Goal: Task Accomplishment & Management: Manage account settings

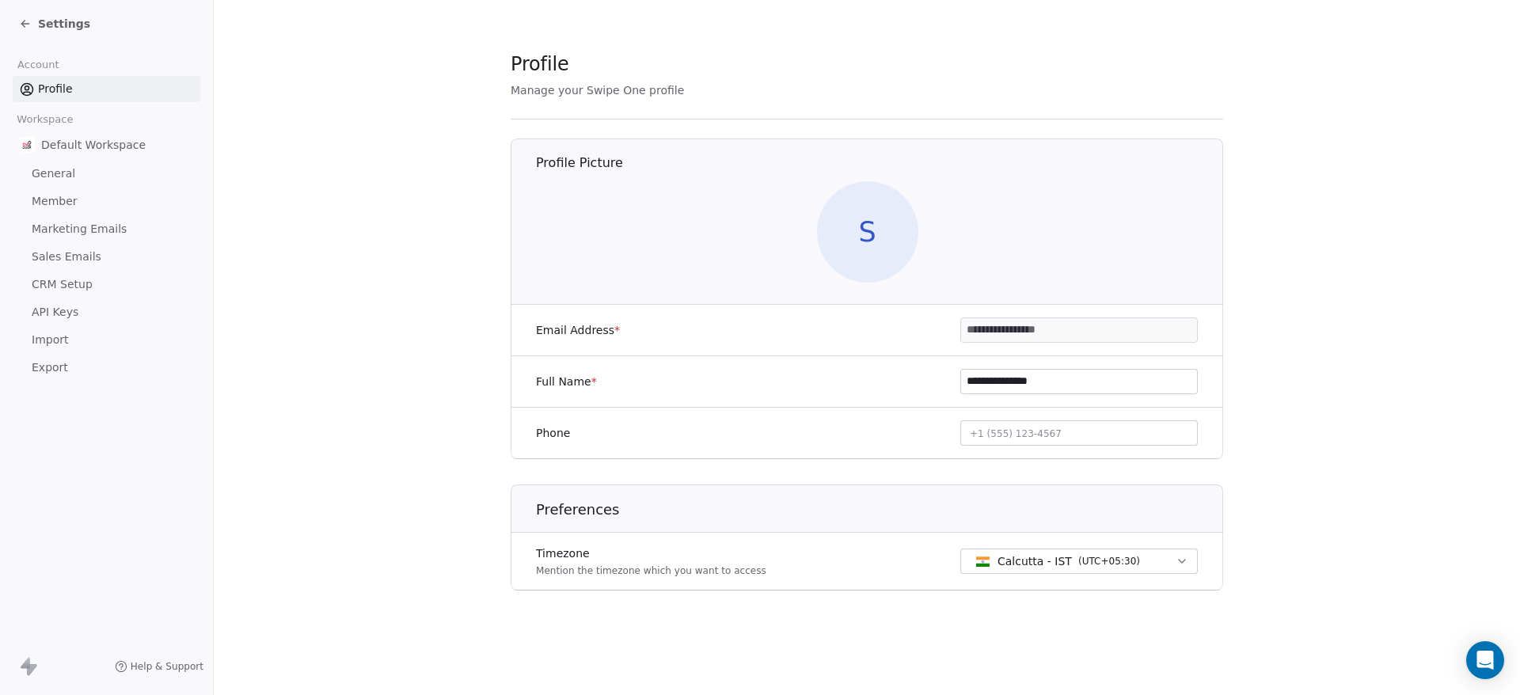
click at [44, 17] on span "Settings" at bounding box center [64, 24] width 52 height 16
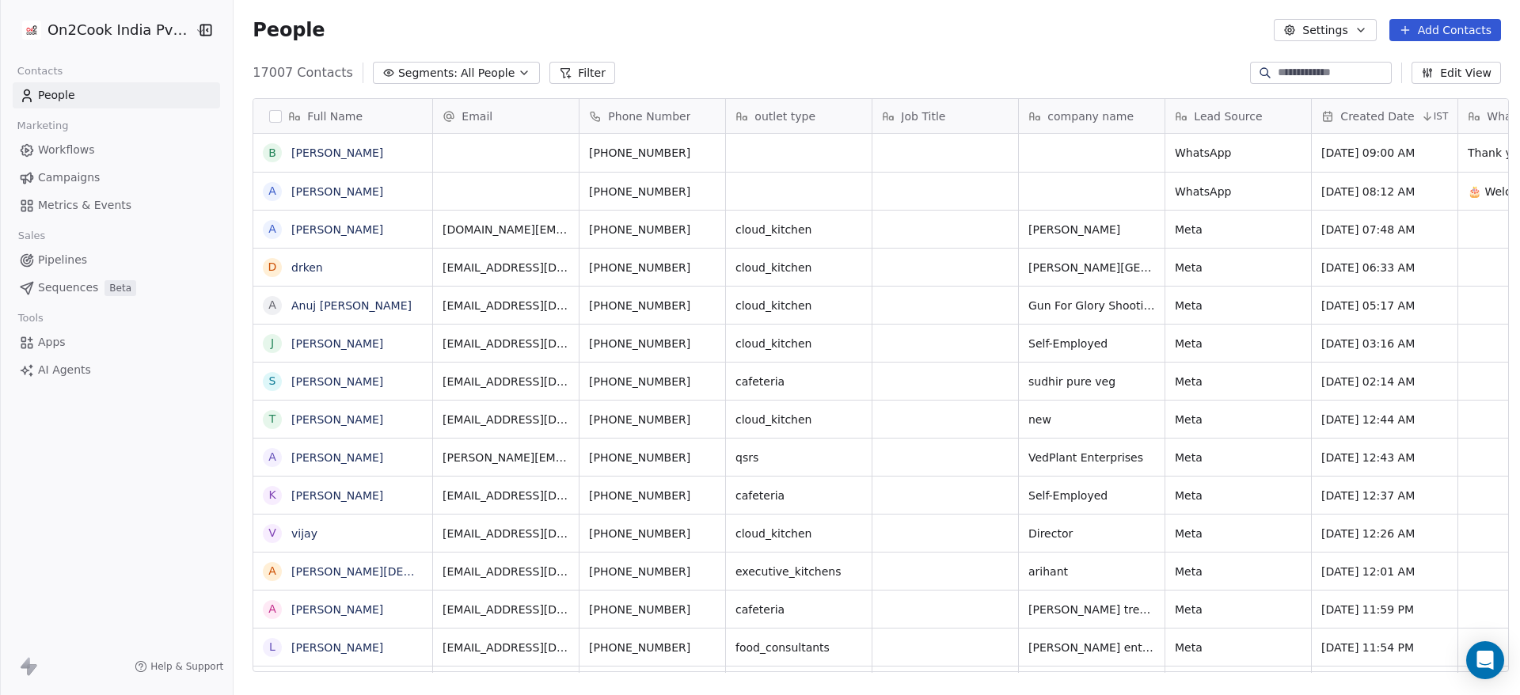
scroll to position [593, 1275]
click at [126, 92] on link "People" at bounding box center [116, 95] width 207 height 26
click at [108, 33] on html "On2Cook India Pvt. Ltd. Contacts People Marketing Workflows Campaigns Metrics &…" at bounding box center [760, 347] width 1520 height 695
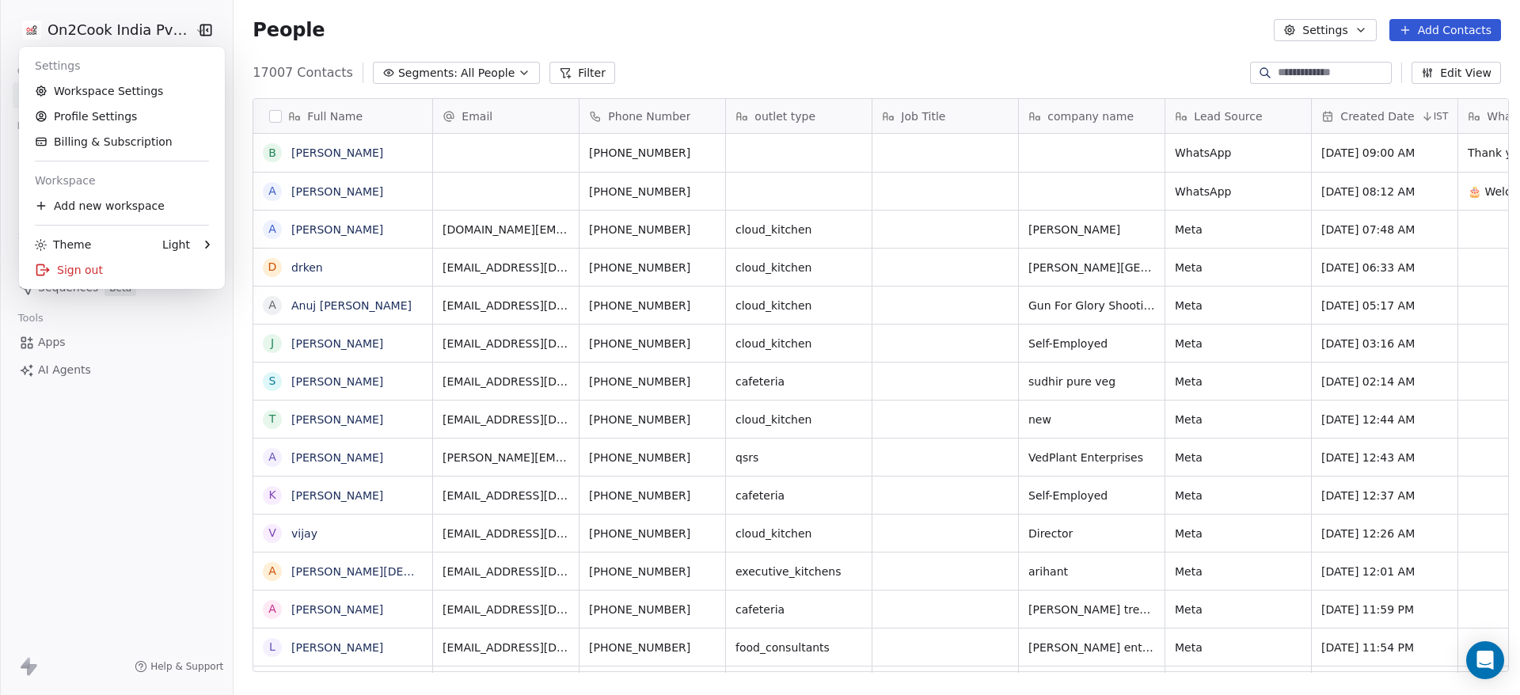
click at [169, 445] on html "On2Cook India Pvt. Ltd. Contacts People Marketing Workflows Campaigns Metrics &…" at bounding box center [760, 347] width 1520 height 695
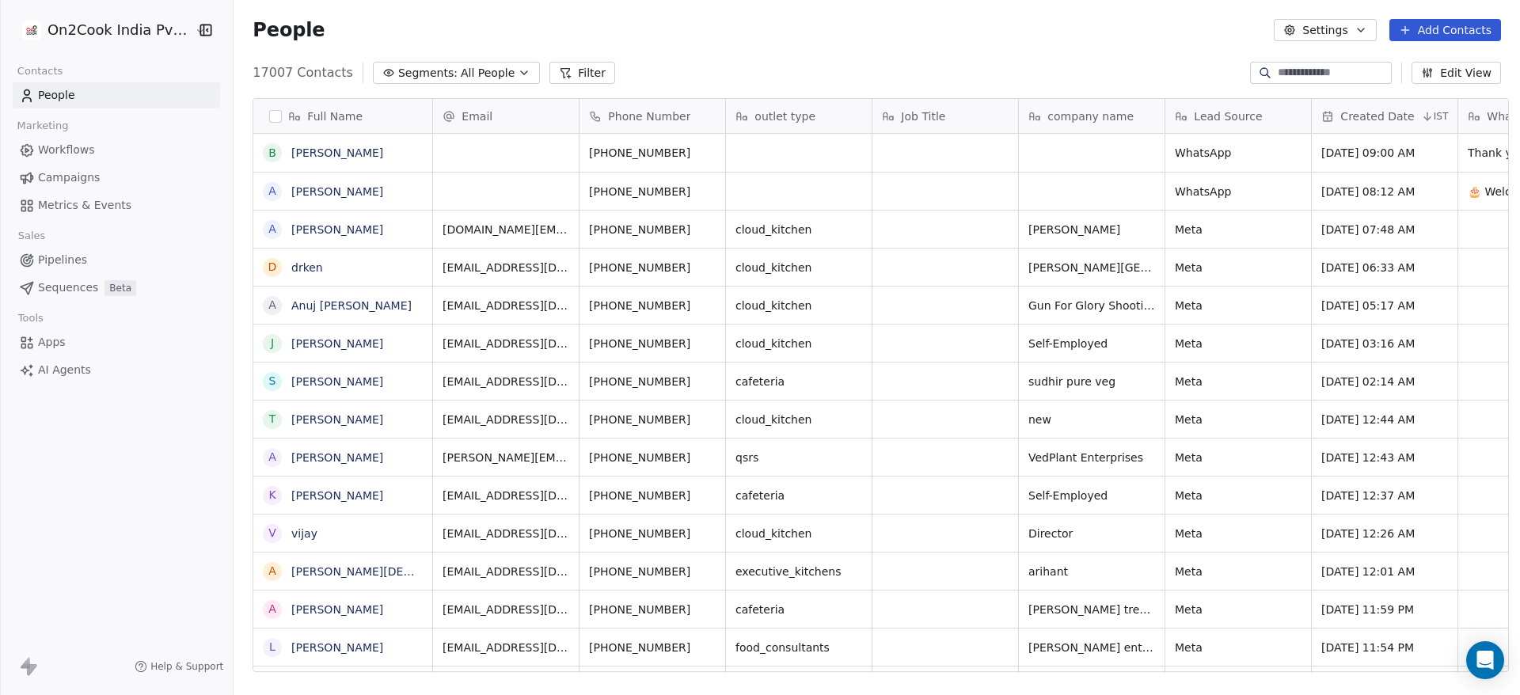
click at [66, 207] on span "Metrics & Events" at bounding box center [84, 205] width 93 height 17
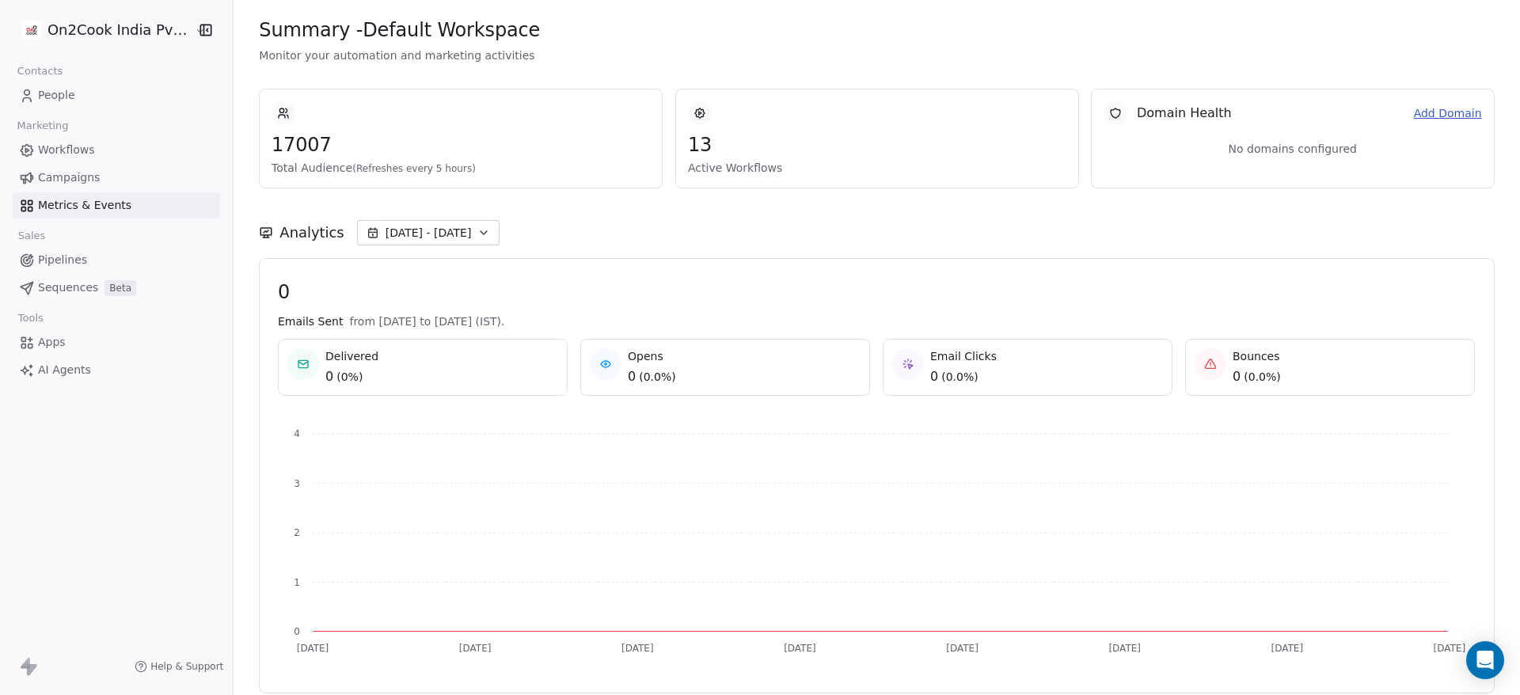
click at [42, 89] on span "People" at bounding box center [56, 95] width 37 height 17
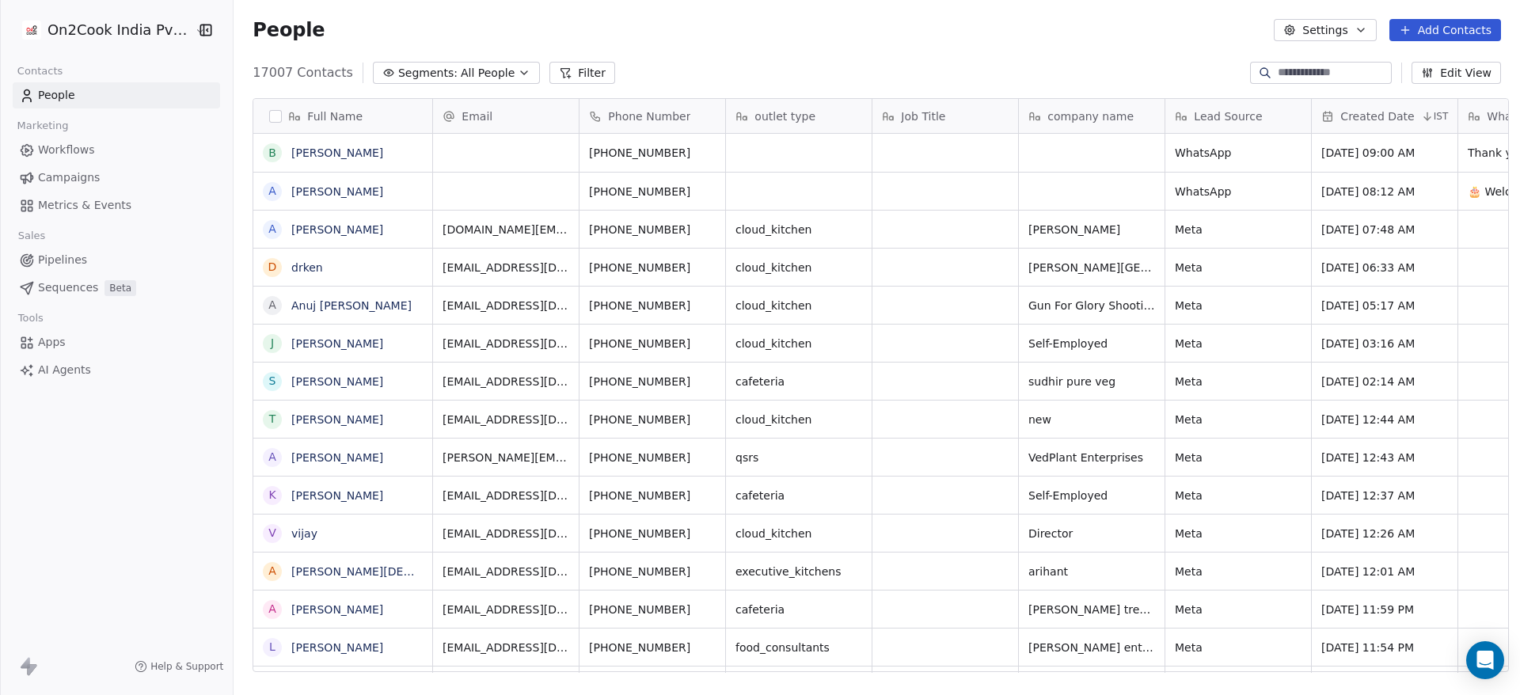
scroll to position [593, 1275]
click at [127, 37] on html "On2Cook India Pvt. Ltd. Contacts People Marketing Workflows Campaigns Metrics &…" at bounding box center [760, 347] width 1520 height 695
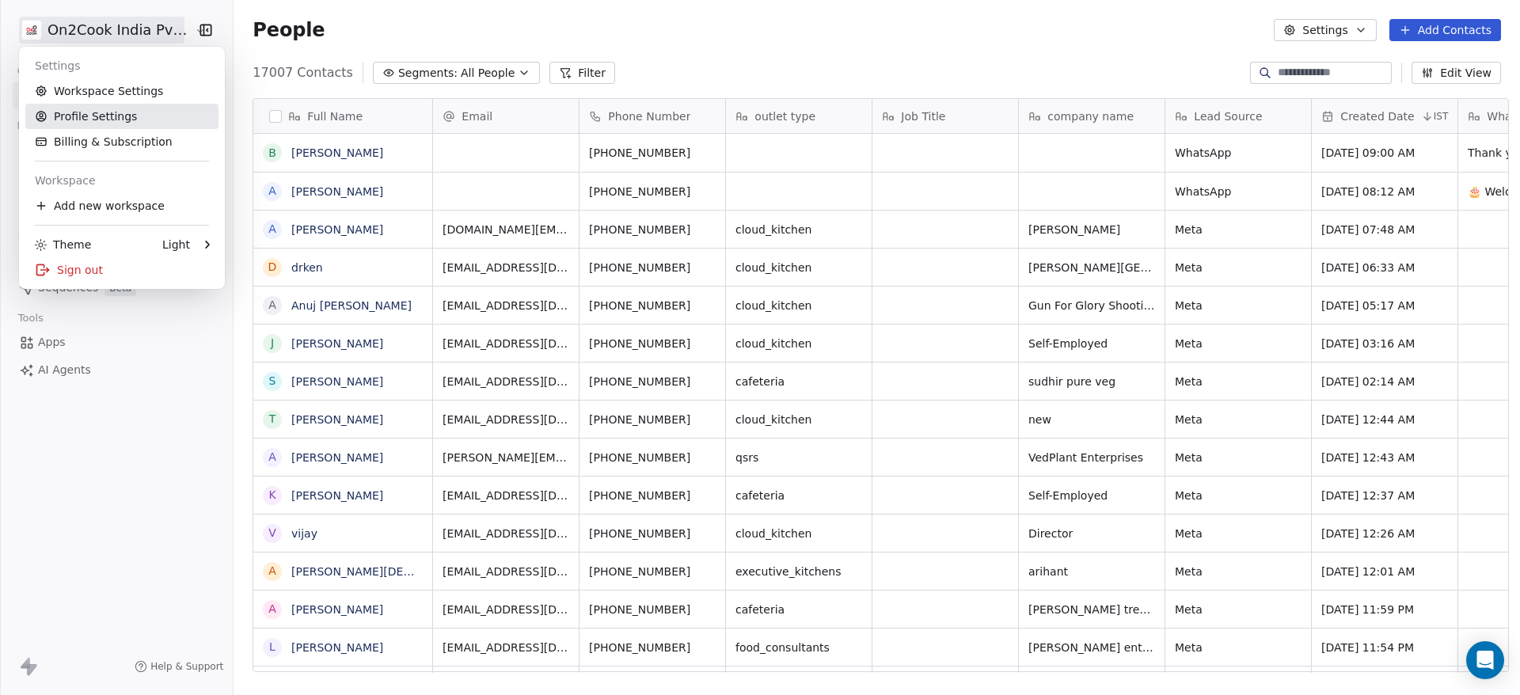
click at [104, 112] on link "Profile Settings" at bounding box center [121, 116] width 193 height 25
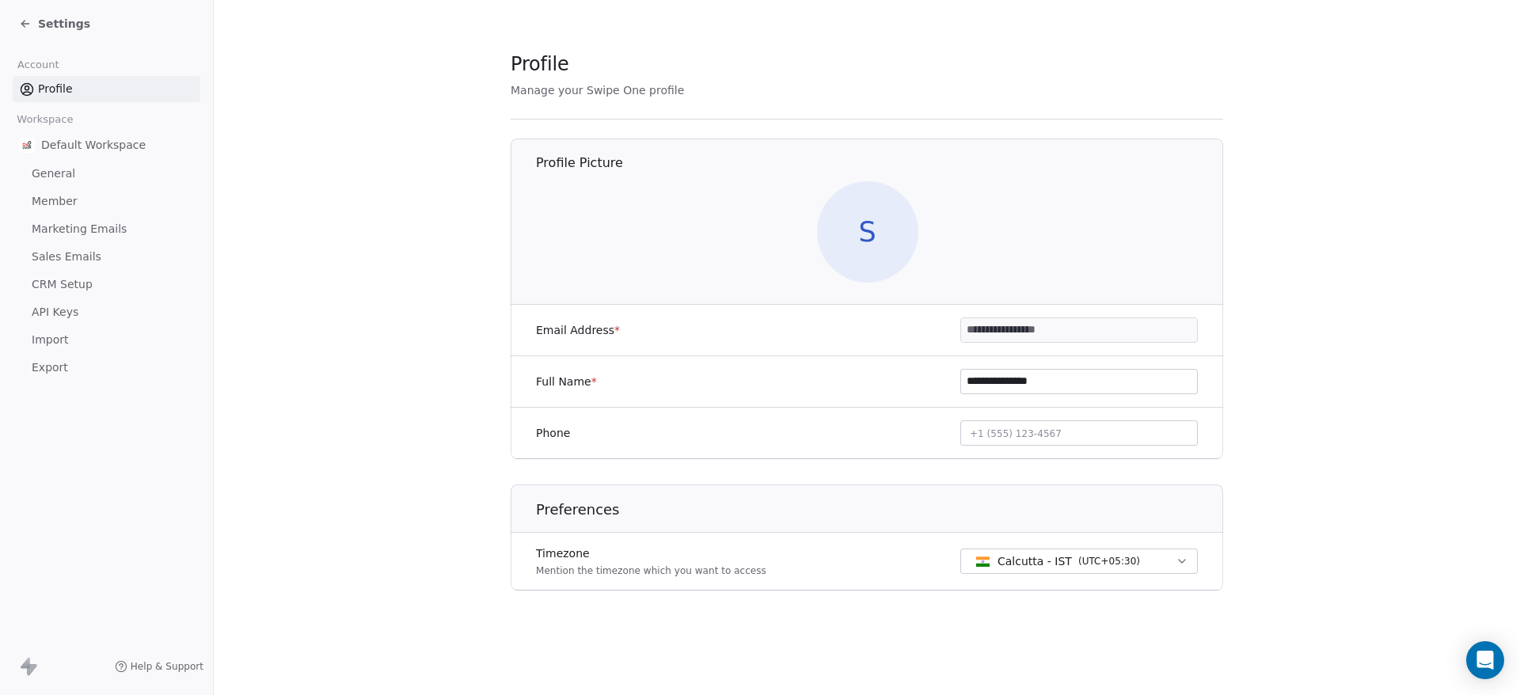
click at [51, 207] on span "Member" at bounding box center [55, 201] width 46 height 17
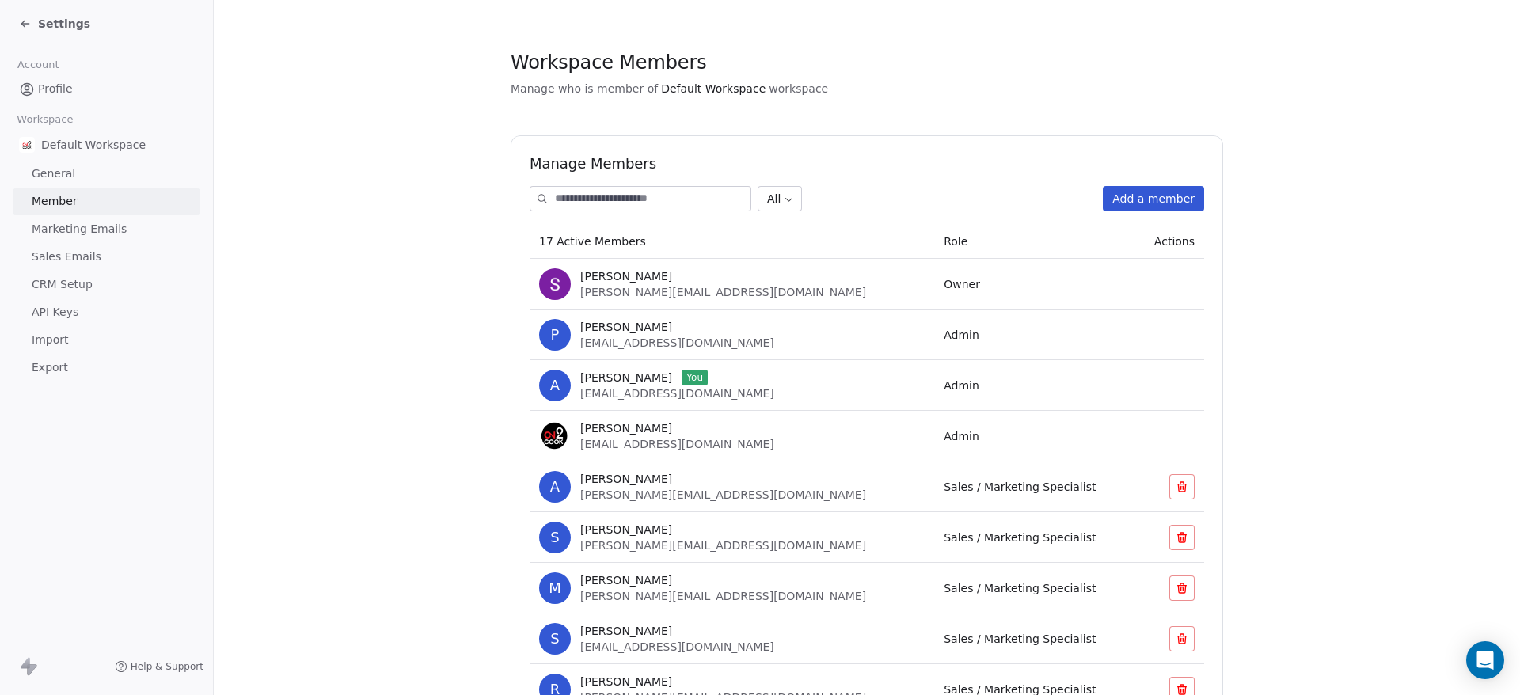
click at [1147, 191] on button "Add a member" at bounding box center [1152, 198] width 101 height 25
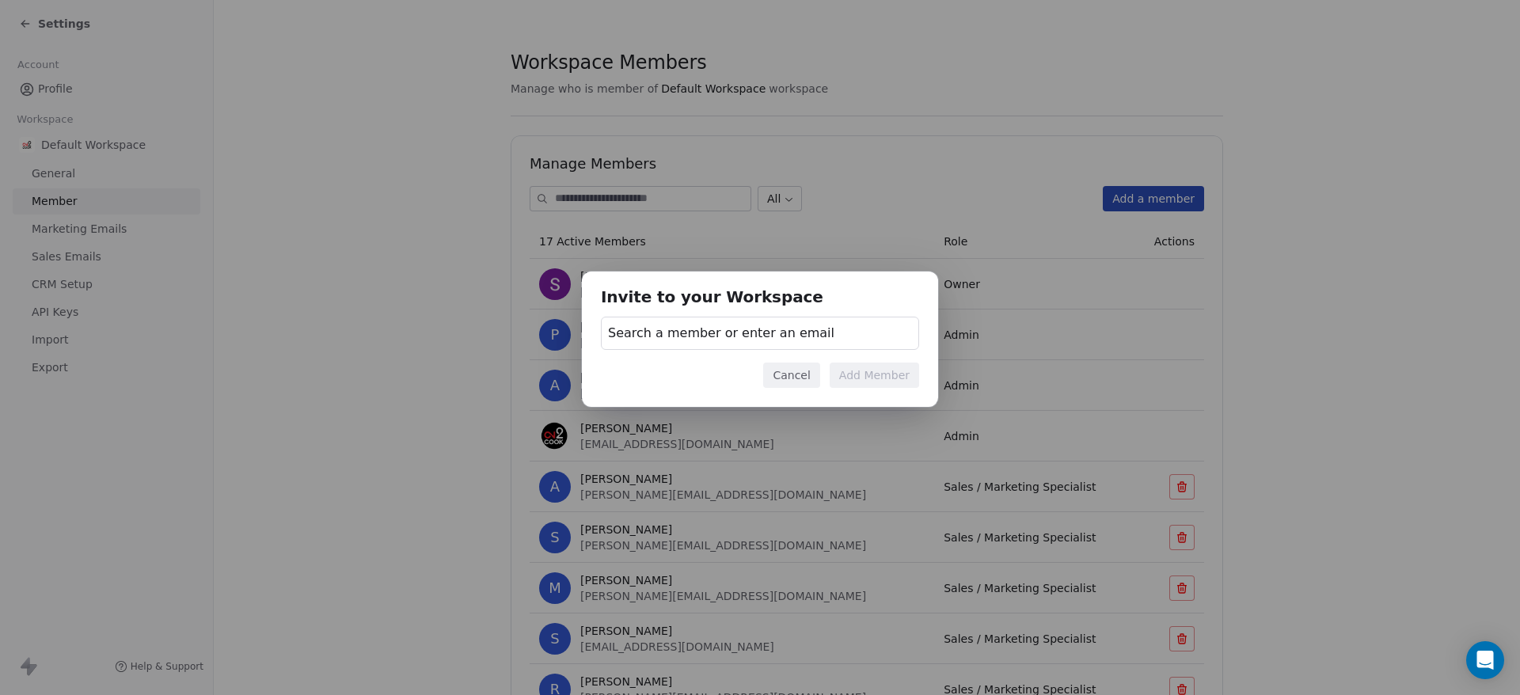
click at [827, 335] on div "Search a member or enter an email" at bounding box center [760, 333] width 318 height 33
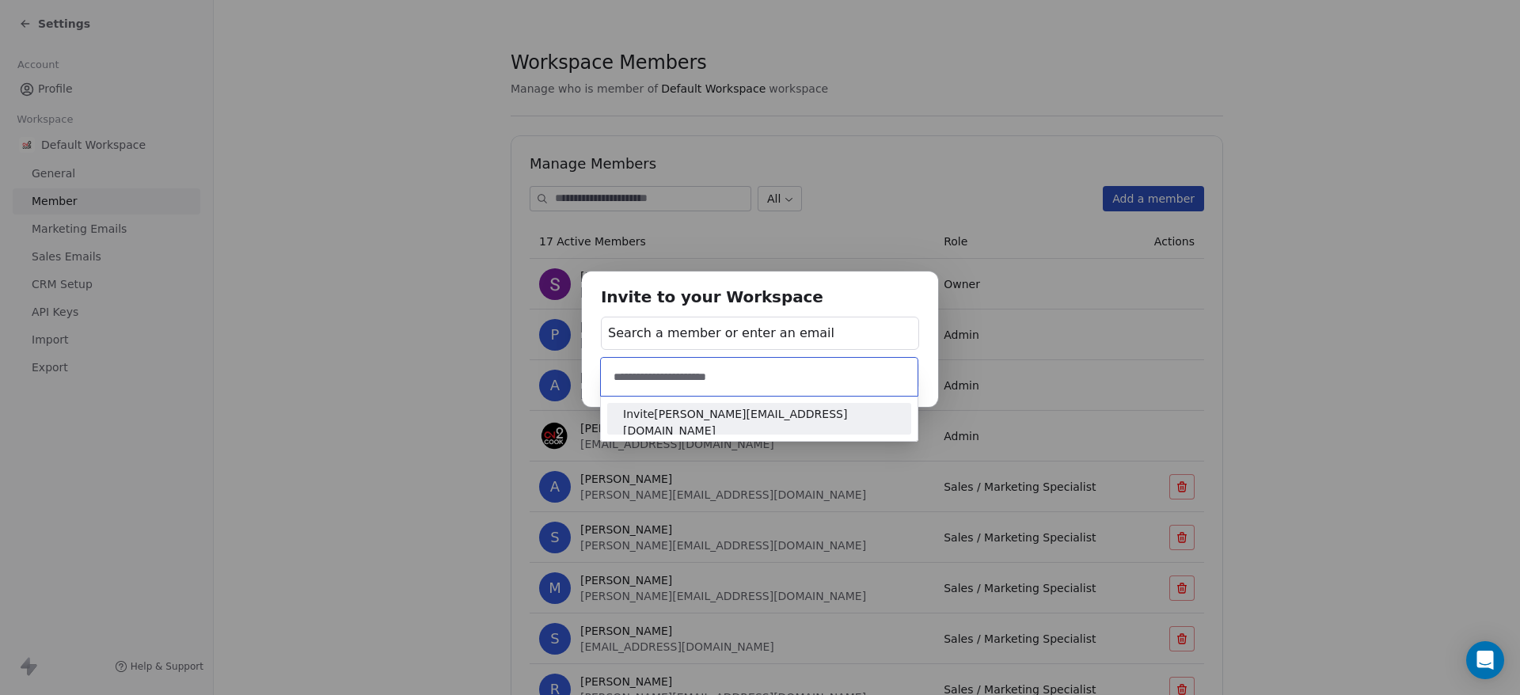
type input "**********"
click at [746, 411] on span "Invite [PERSON_NAME][EMAIL_ADDRESS][DOMAIN_NAME]" at bounding box center [759, 422] width 272 height 33
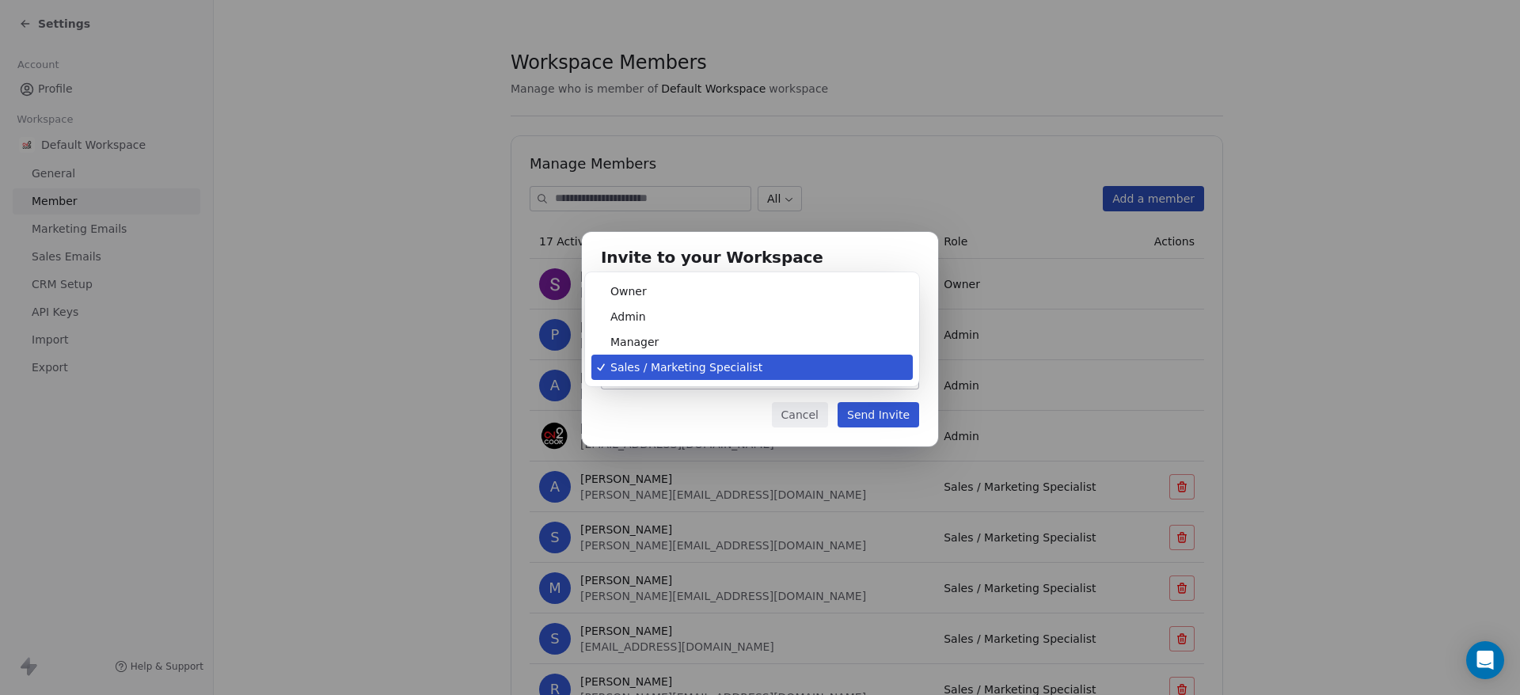
click at [729, 366] on body "Settings Account Profile Workspace Default Workspace General Member Marketing E…" at bounding box center [760, 347] width 1520 height 695
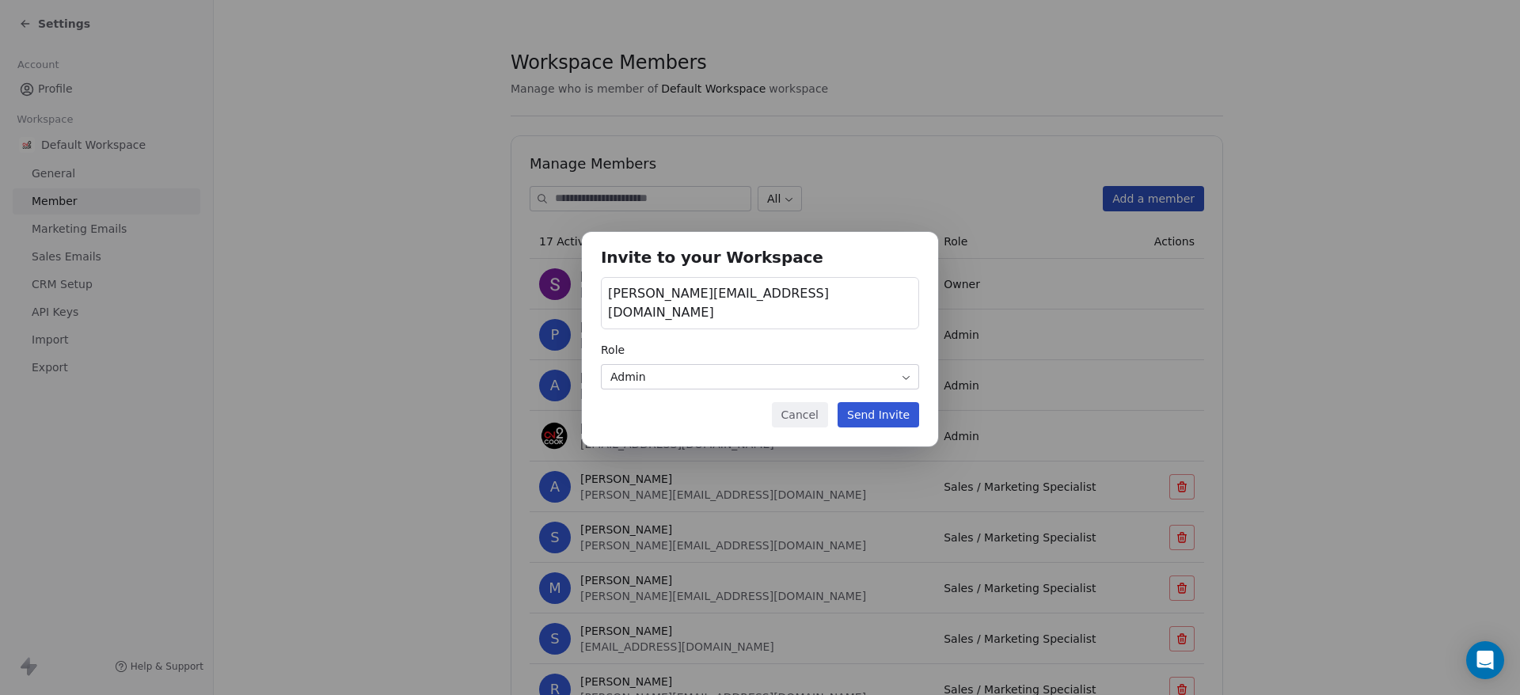
click at [900, 404] on button "Send Invite" at bounding box center [878, 414] width 82 height 25
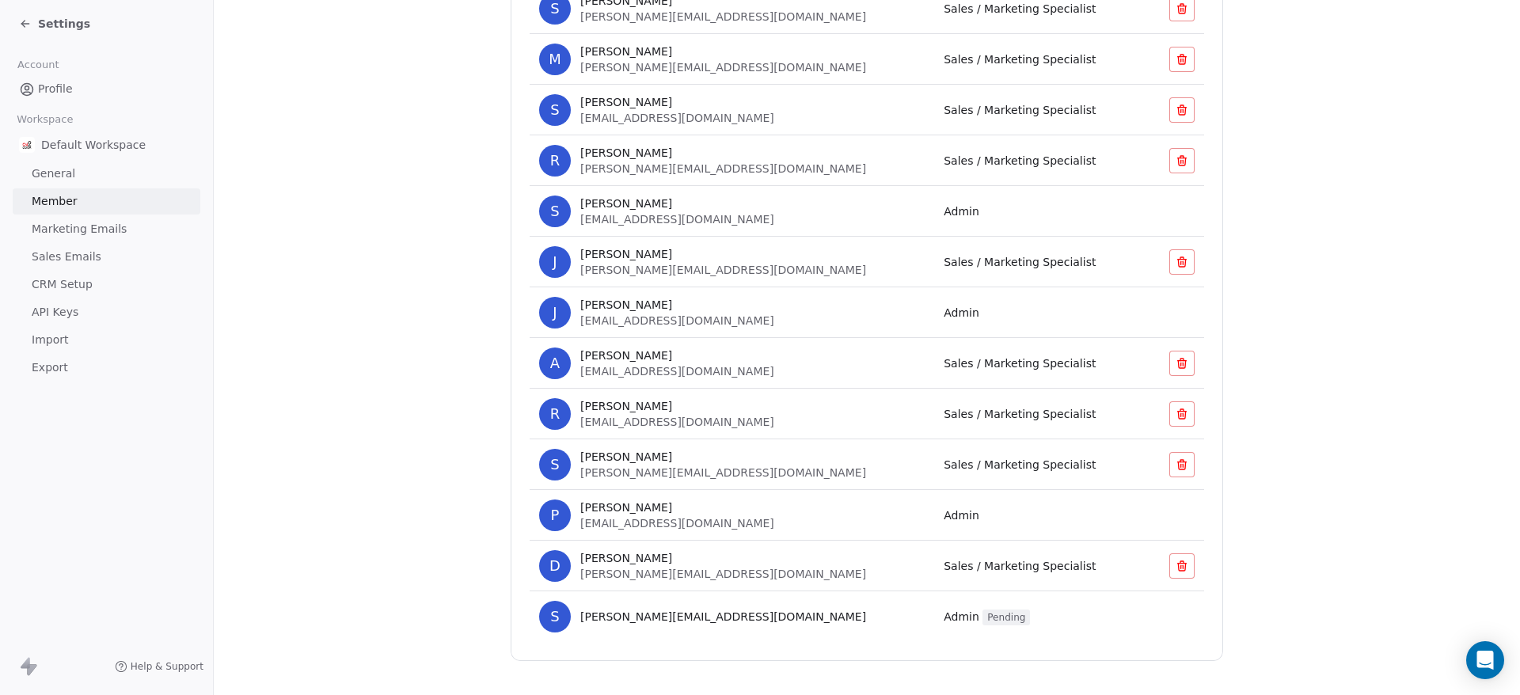
scroll to position [545, 0]
